Goal: Check status: Check status

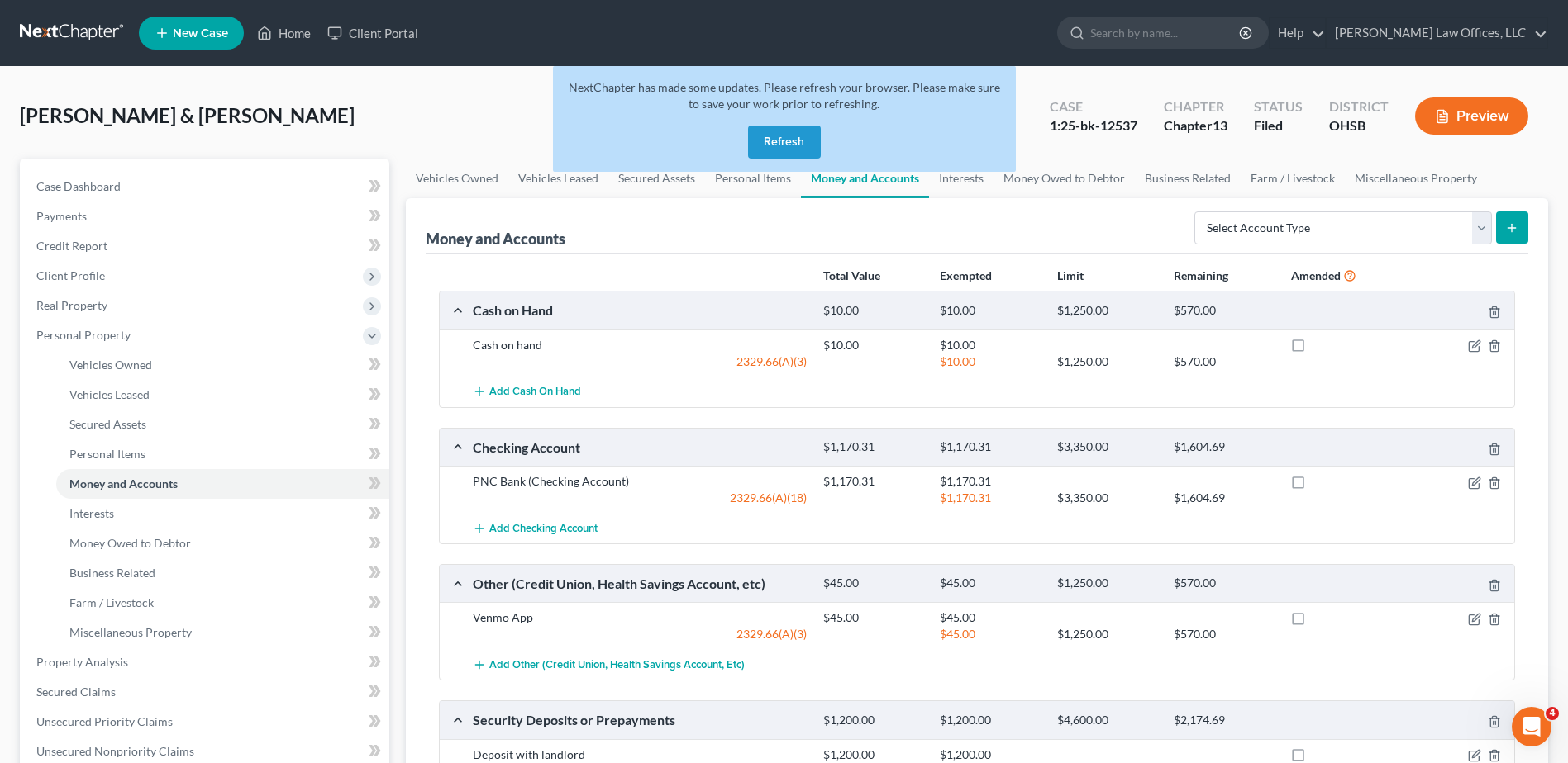
click at [784, 143] on button "Refresh" at bounding box center [784, 143] width 73 height 33
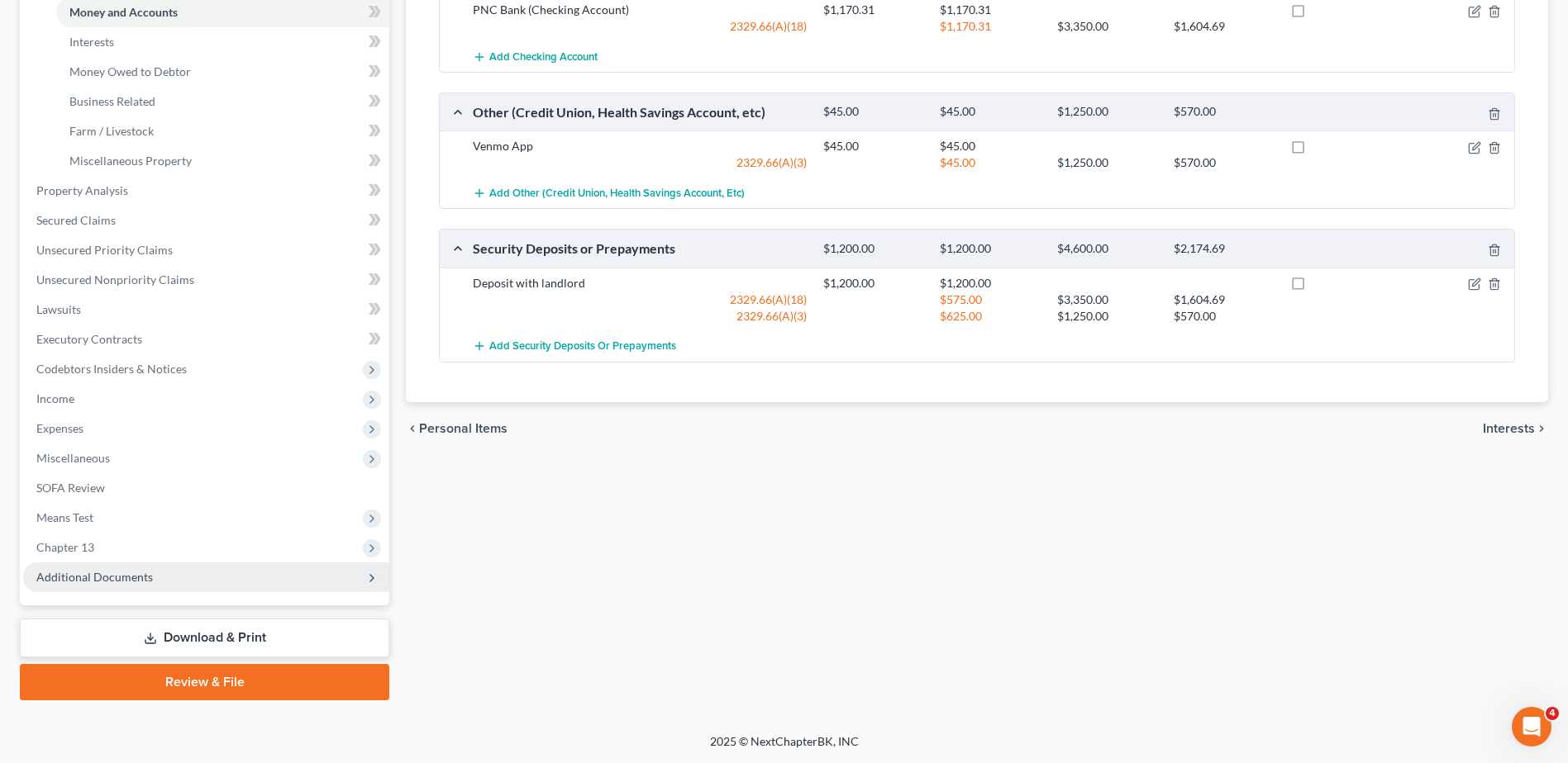
click at [111, 578] on span "Additional Documents" at bounding box center [94, 577] width 116 height 14
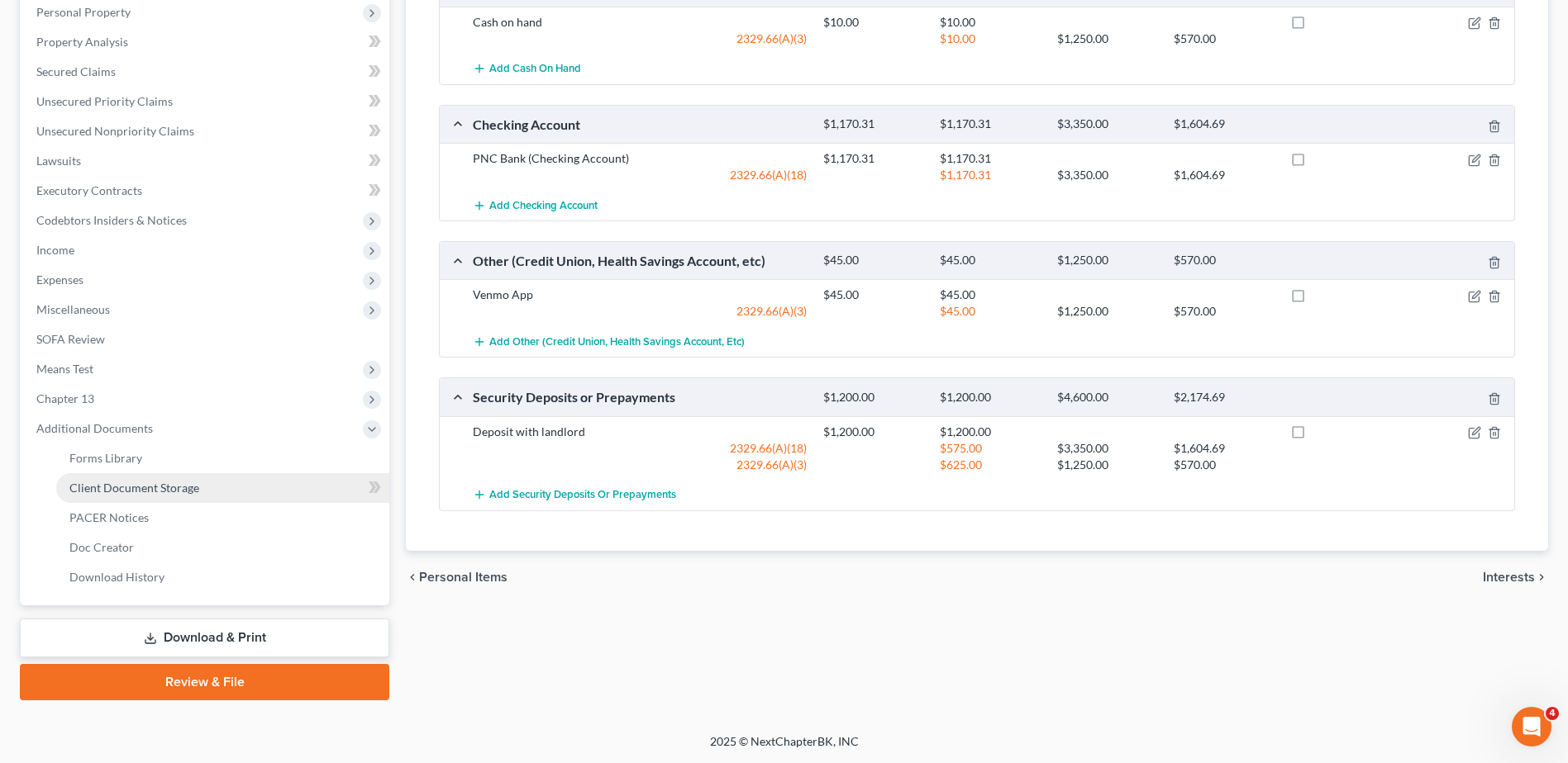
click at [119, 488] on span "Client Document Storage" at bounding box center [134, 488] width 129 height 14
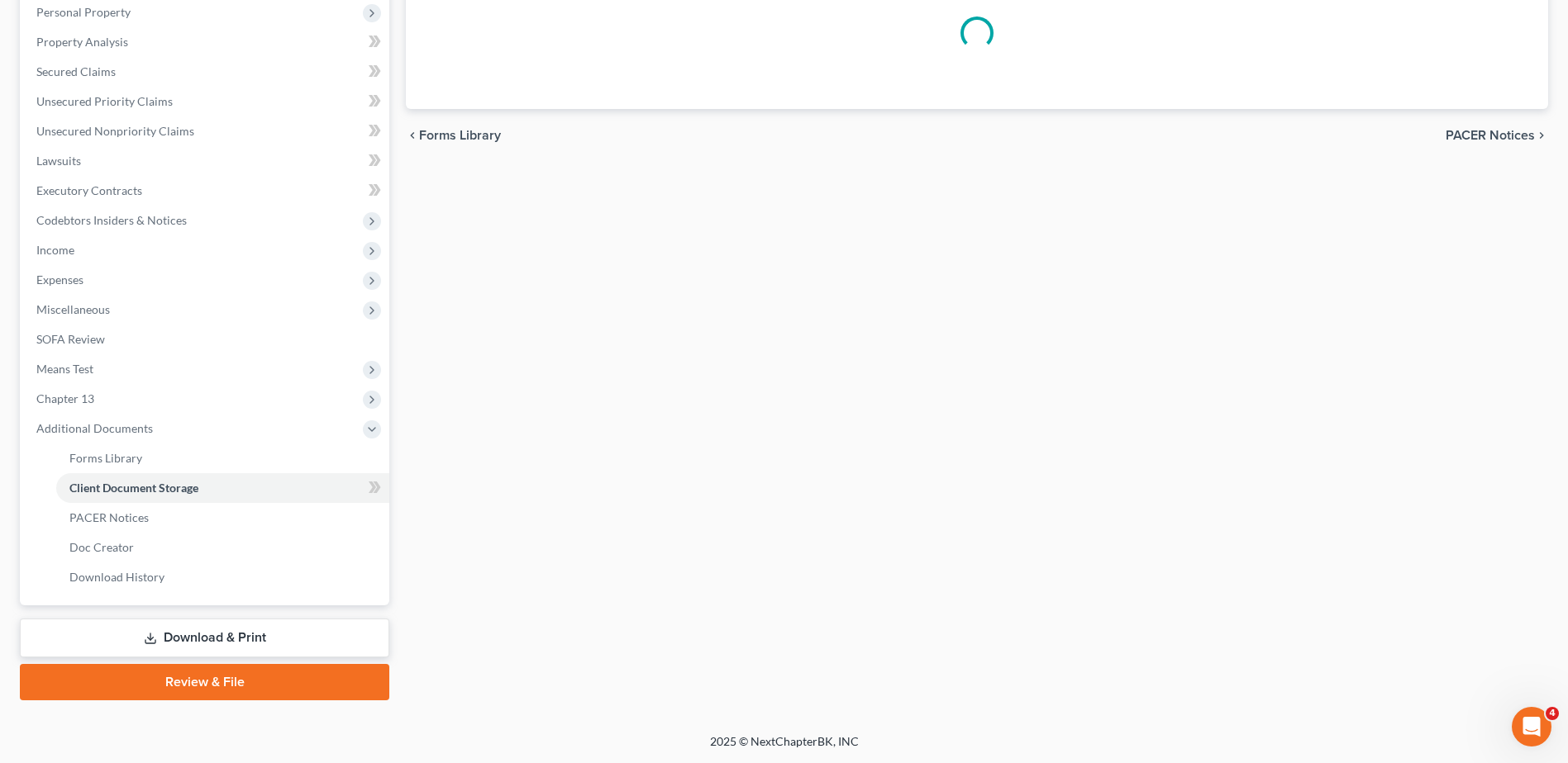
scroll to position [238, 0]
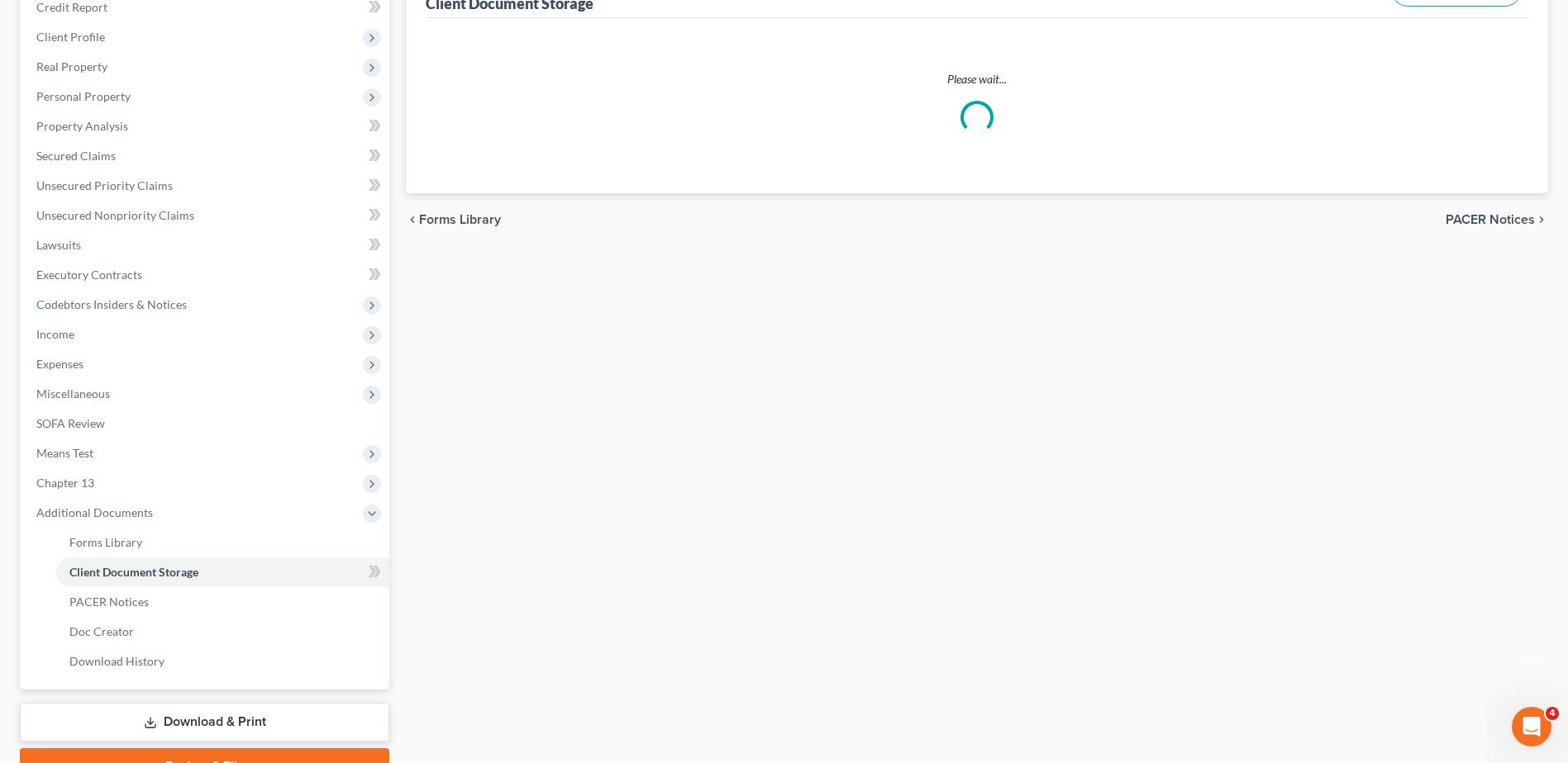
select select "7"
select select "52"
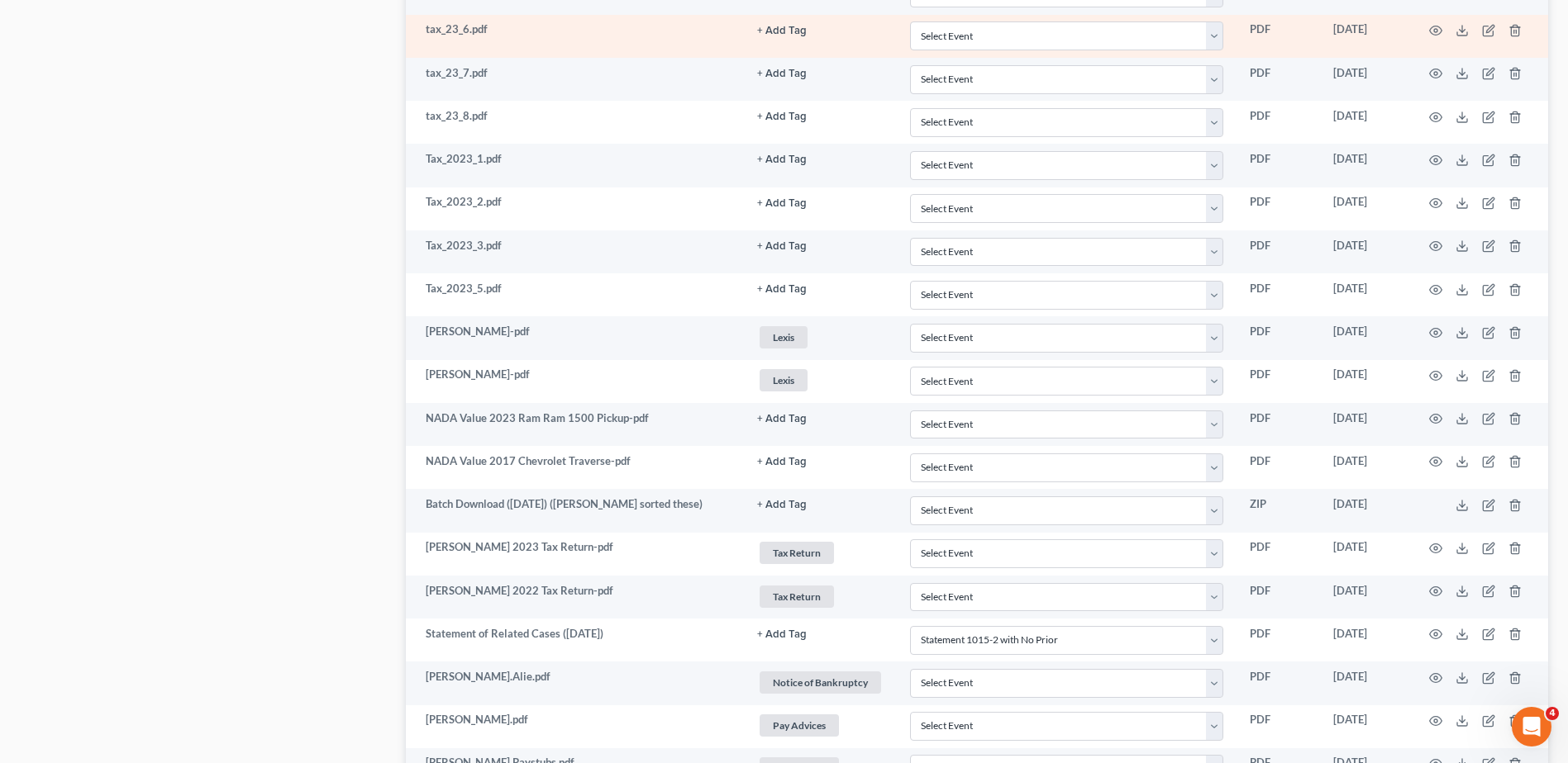
scroll to position [3308, 0]
